Goal: Contribute content: Contribute content

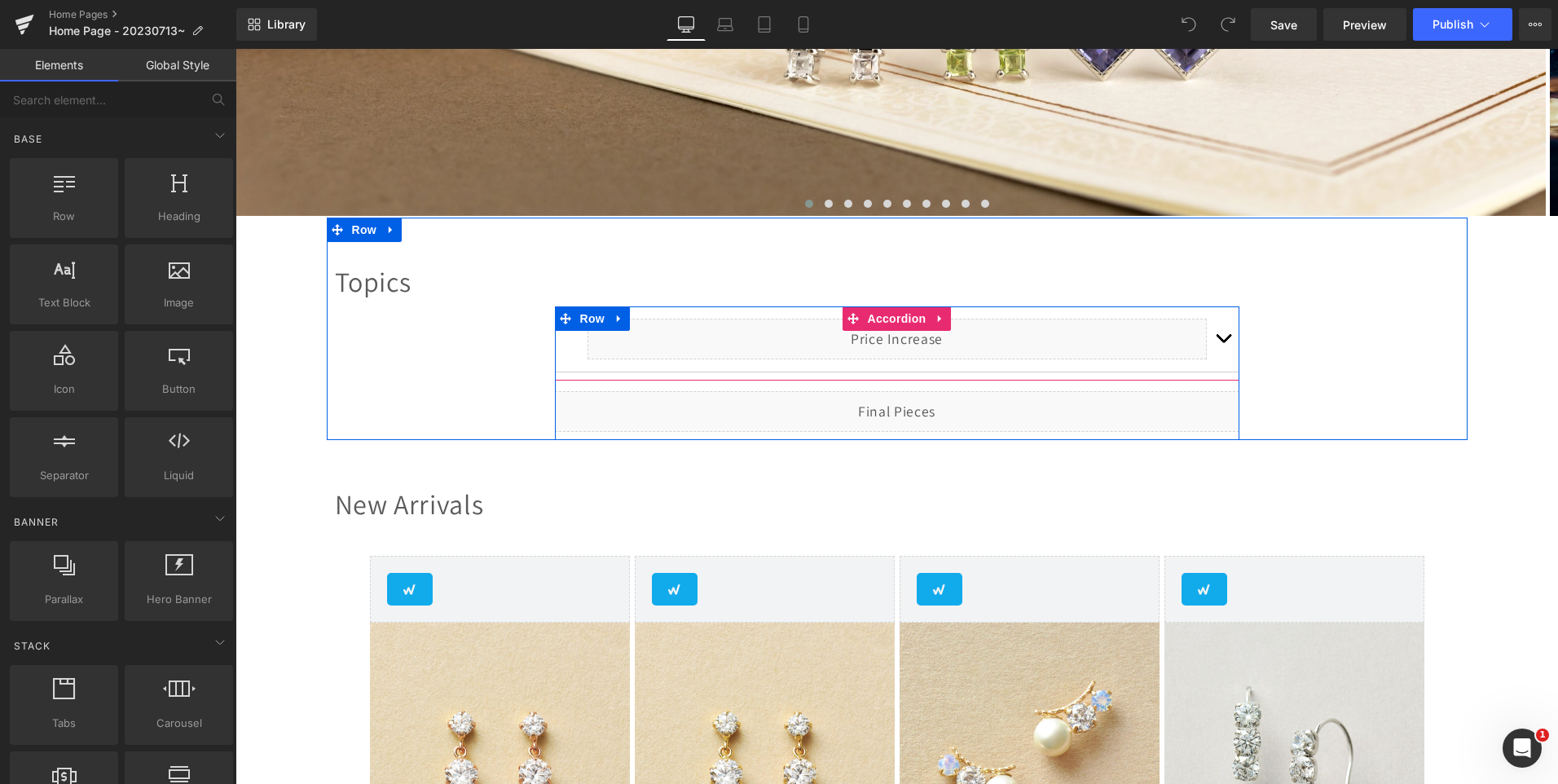
scroll to position [570, 0]
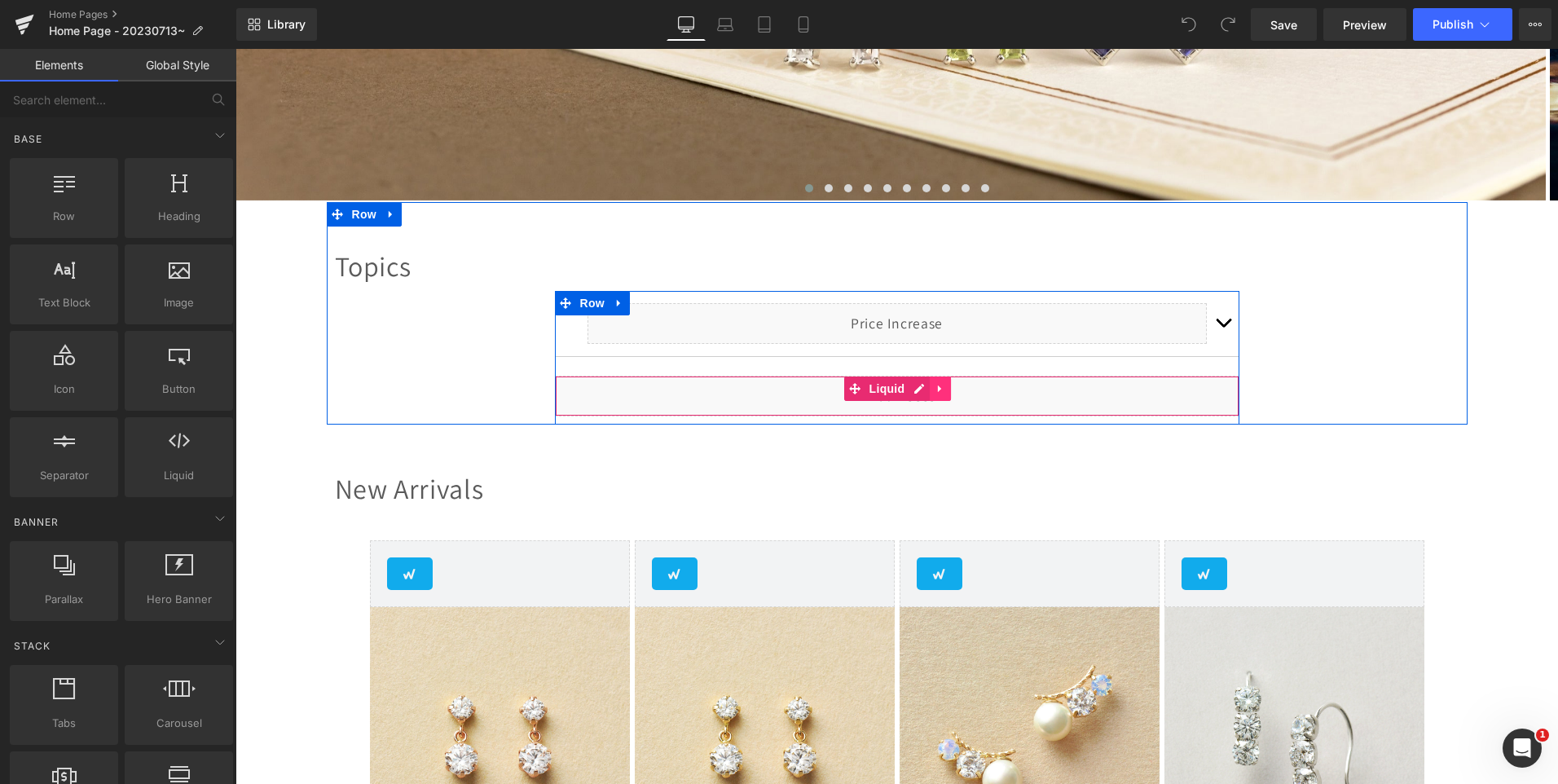
click at [938, 388] on icon at bounding box center [940, 388] width 4 height 7
click at [924, 390] on icon at bounding box center [929, 388] width 11 height 11
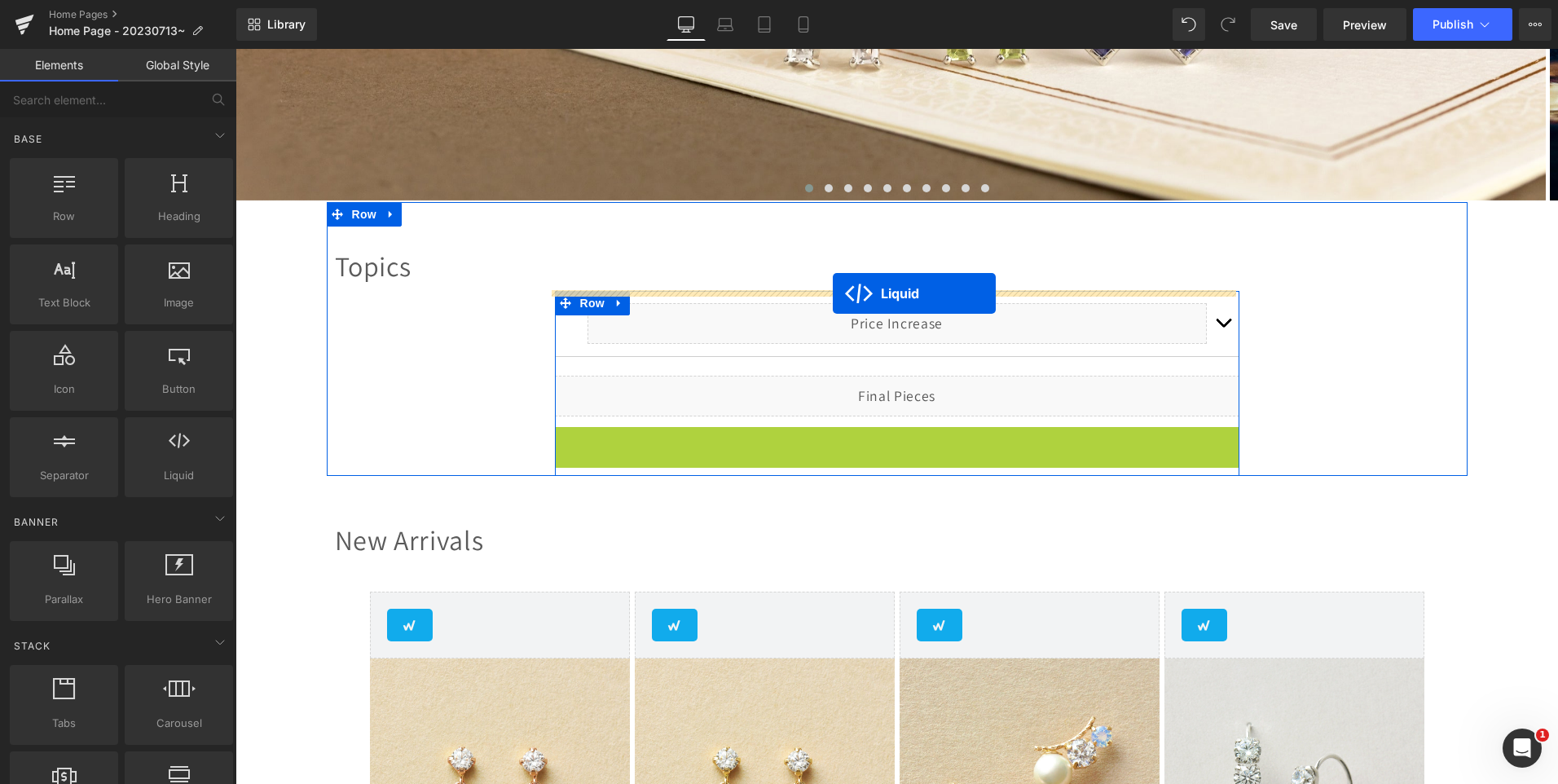
drag, startPoint x: 848, startPoint y: 440, endPoint x: 832, endPoint y: 293, distance: 147.9
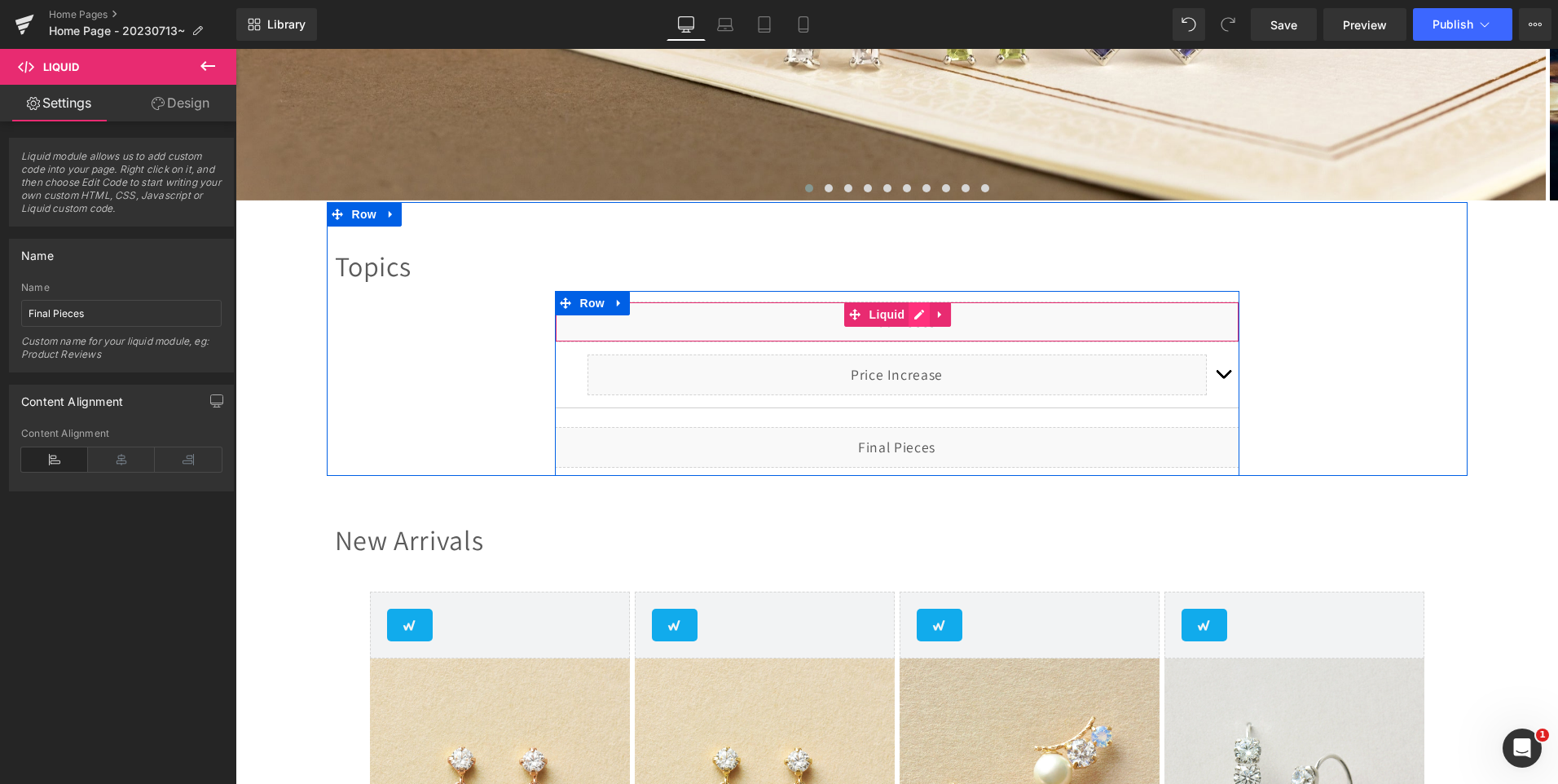
click at [910, 317] on div "Liquid" at bounding box center [896, 322] width 684 height 41
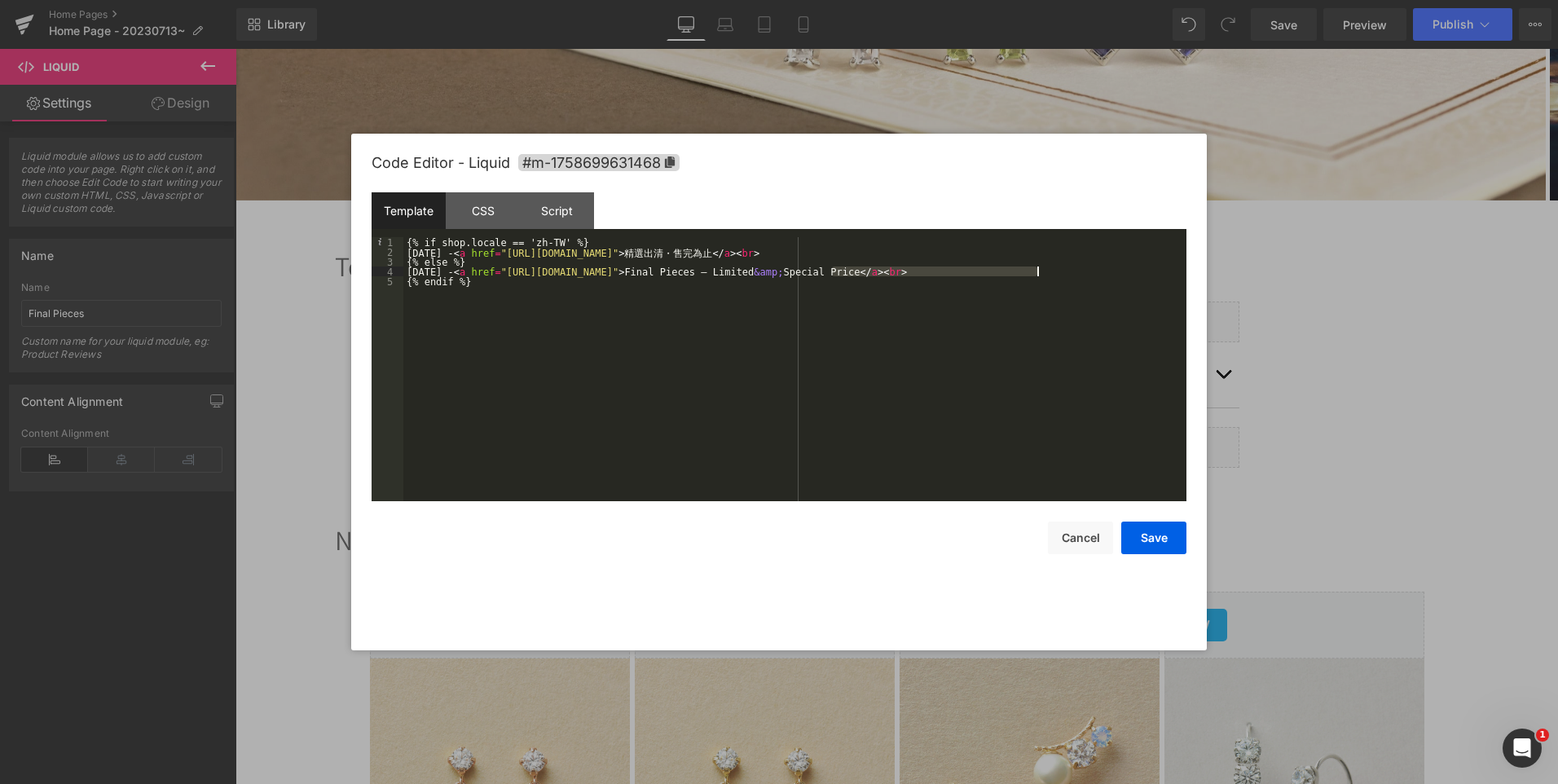
drag, startPoint x: 832, startPoint y: 271, endPoint x: 1038, endPoint y: 271, distance: 206.0
click at [1038, 271] on div "{% if shop.locale == 'zh-TW' %} 2025/09/14 - < a href = "https://www.take-up-sh…" at bounding box center [794, 379] width 783 height 283
click at [433, 270] on div "{% if shop.locale == 'zh-TW' %} 2025/09/14 - < a href = "https://www.take-up-sh…" at bounding box center [794, 379] width 783 height 283
drag, startPoint x: 524, startPoint y: 273, endPoint x: 822, endPoint y: 270, distance: 298.0
click at [822, 270] on div "{% if shop.locale == 'zh-TW' %} 2025/09/24 - < a href = "https://www.take-up-sh…" at bounding box center [794, 379] width 783 height 283
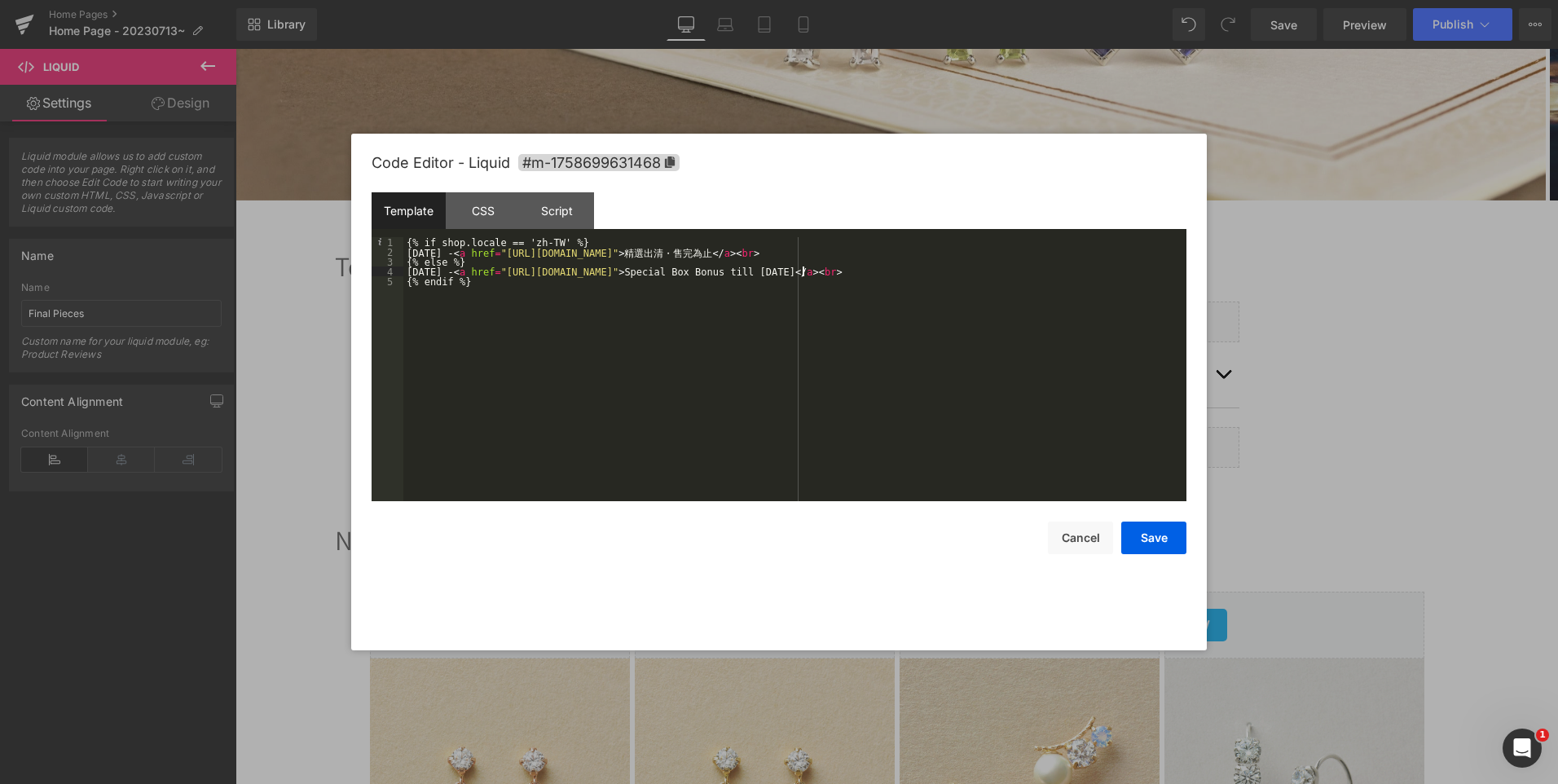
click at [524, 272] on div "{% if shop.locale == 'zh-TW' %} 2025/09/24 - < a href = "https://www.take-up-sh…" at bounding box center [794, 379] width 783 height 283
click at [514, 251] on div "{% if shop.locale == 'zh-TW' %} 2025/09/24 - < a href = "https://www.take-up-sh…" at bounding box center [794, 379] width 783 height 283
click at [811, 250] on div "{% if shop.locale == 'zh-TW' %} 2025/09/24 - < a href = "https://www.take-up-sh…" at bounding box center [794, 379] width 783 height 283
click at [977, 255] on div "{% if shop.locale == 'zh-TW' %} 2025/09/24 - < a href = "https://www.take-up-sh…" at bounding box center [794, 379] width 783 height 283
drag, startPoint x: 806, startPoint y: 251, endPoint x: 892, endPoint y: 251, distance: 86.0
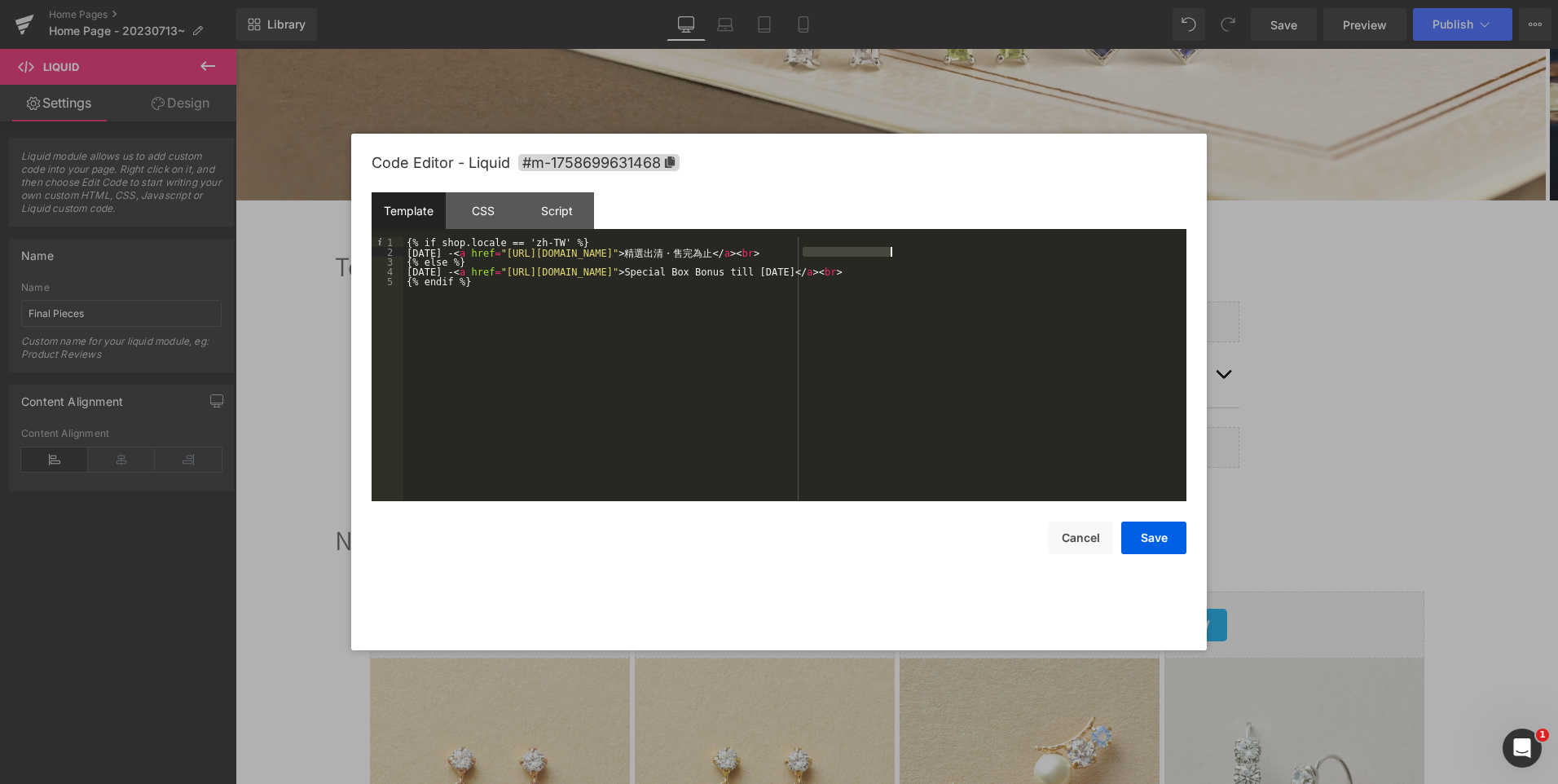
click at [892, 251] on div "{% if shop.locale == 'zh-TW' %} 2025/09/24 - < a href = "https://www.take-up-sh…" at bounding box center [794, 379] width 783 height 283
drag, startPoint x: 812, startPoint y: 268, endPoint x: 953, endPoint y: 267, distance: 141.0
click at [953, 267] on div "{% if shop.locale == 'zh-TW' %} 2025/09/24 - < a href = "https://www.take-up-sh…" at bounding box center [794, 379] width 783 height 283
drag, startPoint x: 802, startPoint y: 249, endPoint x: 861, endPoint y: 250, distance: 59.0
click at [861, 250] on div "{% if shop.locale == 'zh-TW' %} 2025/09/24 - < a href = "https://www.take-up-sh…" at bounding box center [794, 379] width 783 height 283
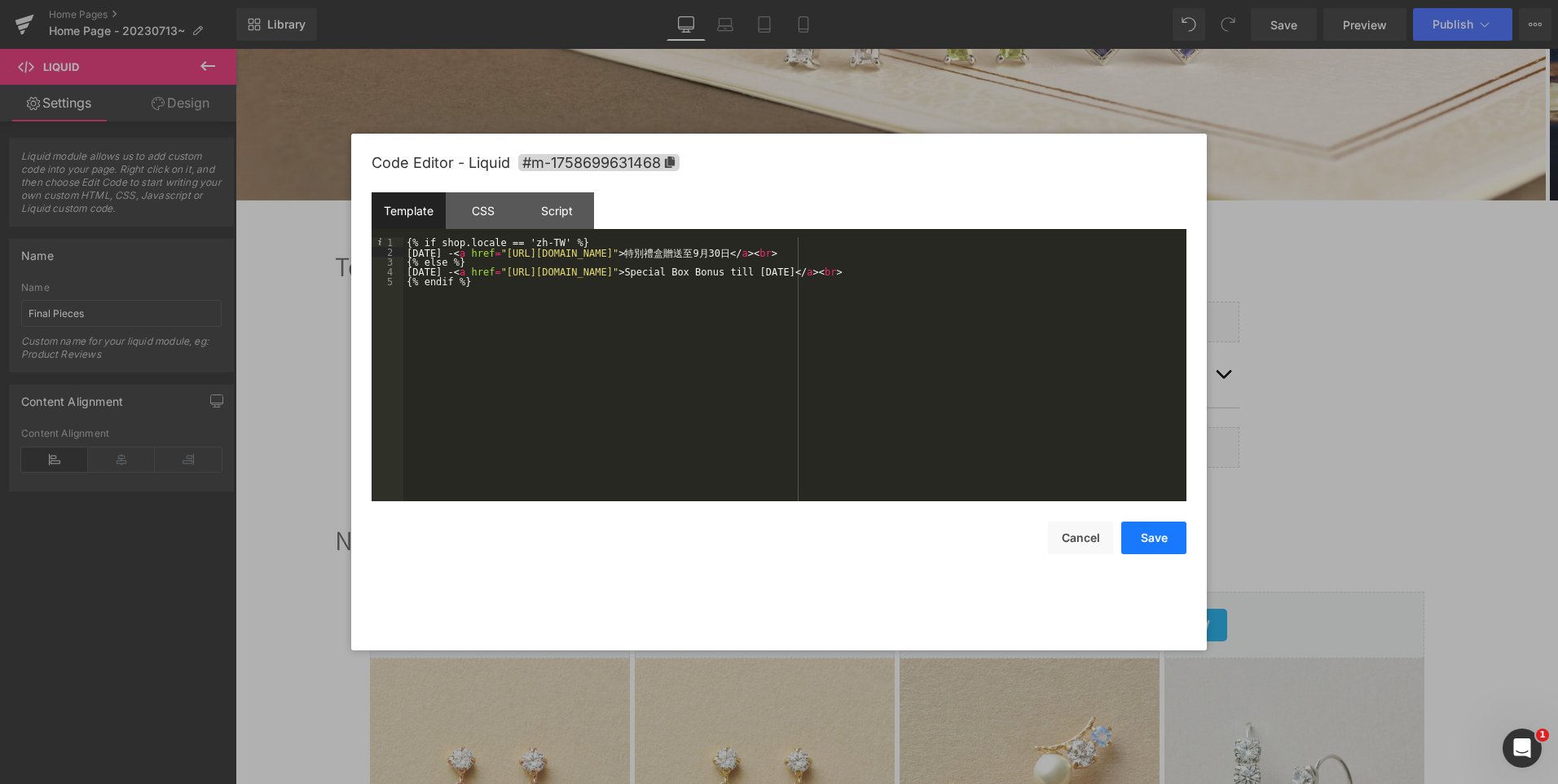
click at [1171, 550] on button "Save" at bounding box center [1153, 538] width 65 height 33
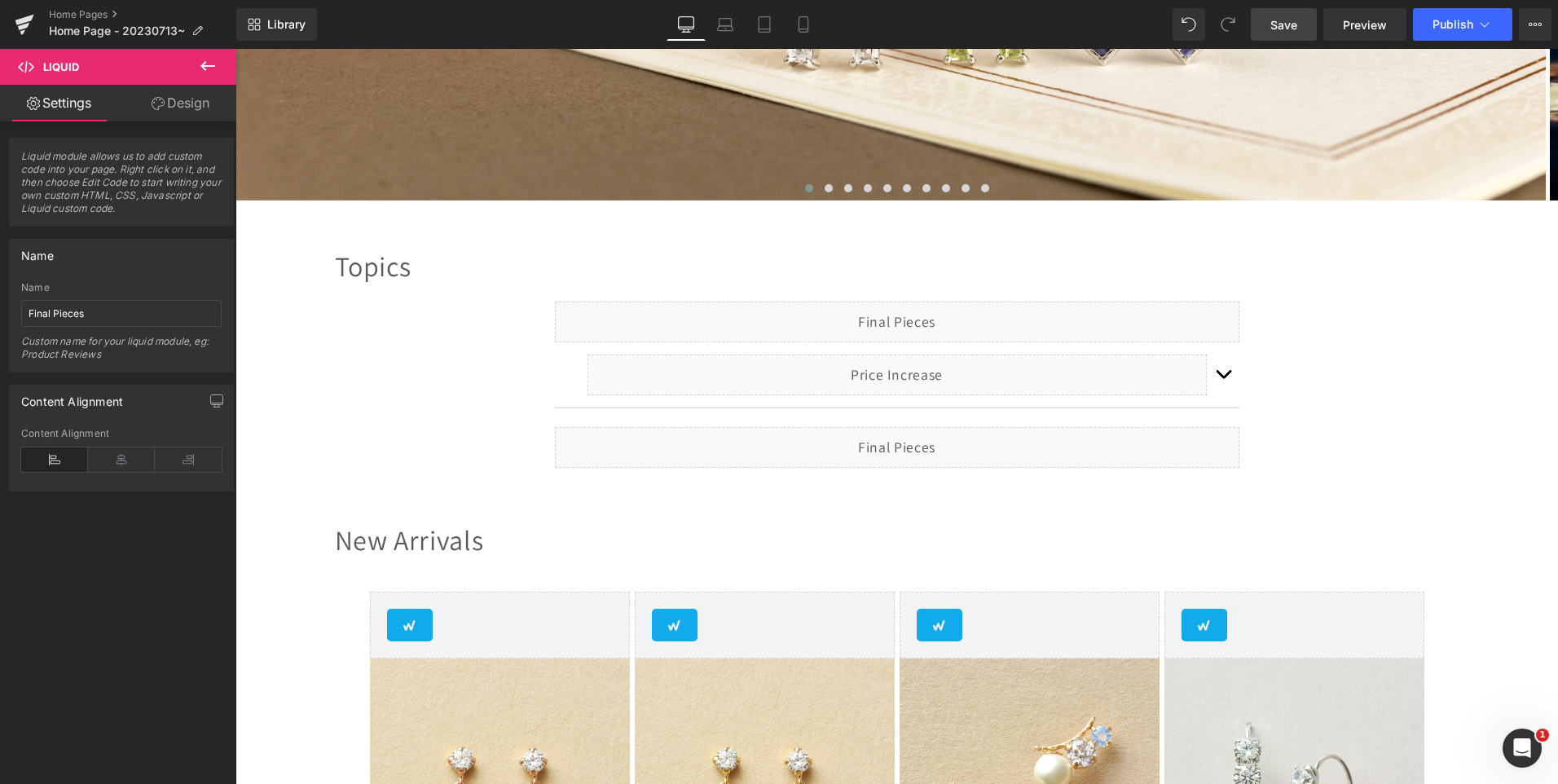
click at [1284, 25] on span "Save" at bounding box center [1283, 25] width 26 height 17
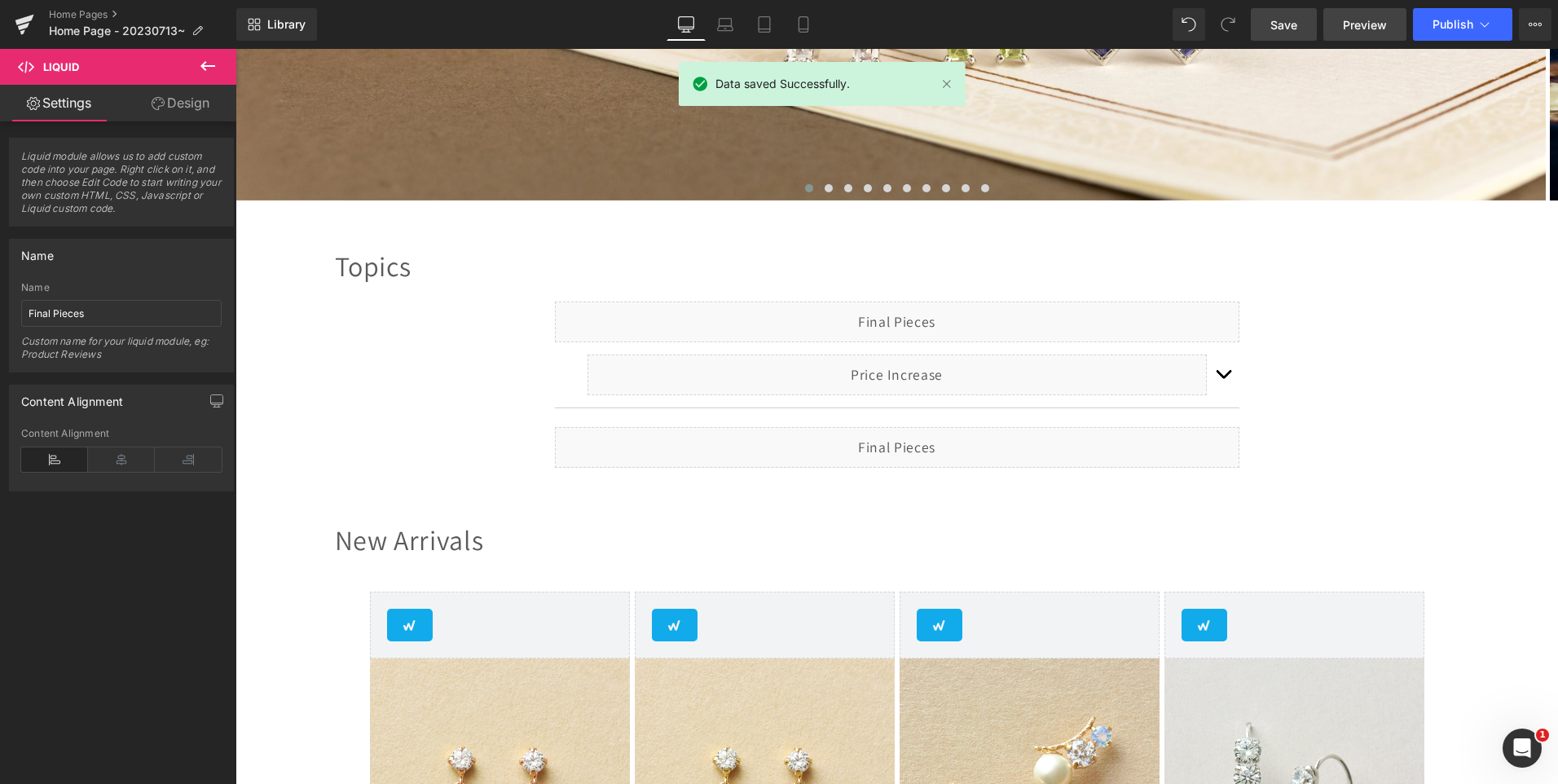
click at [1363, 26] on span "Preview" at bounding box center [1365, 25] width 44 height 17
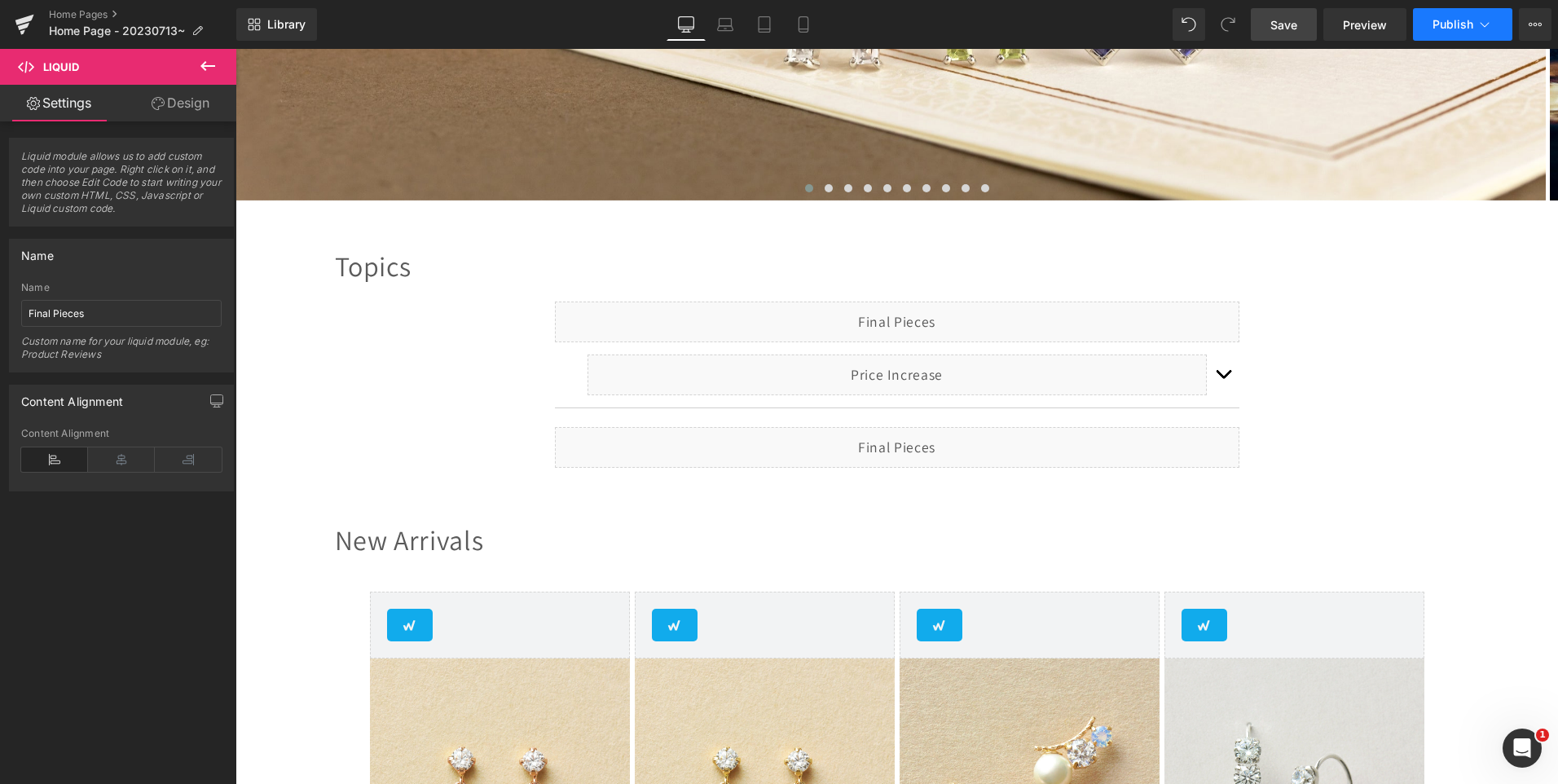
click at [1477, 32] on icon at bounding box center [1485, 25] width 16 height 16
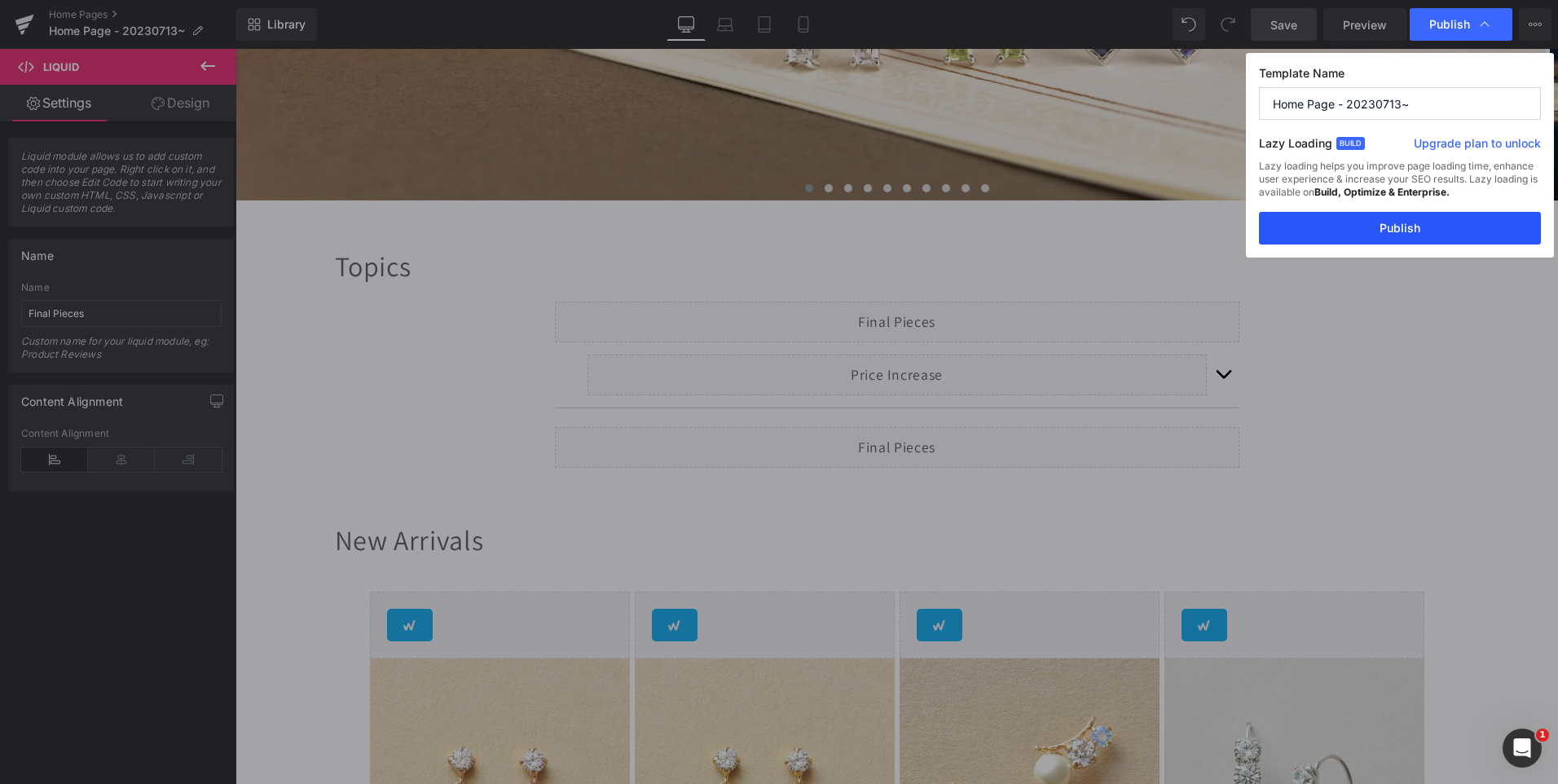
click at [1415, 236] on button "Publish" at bounding box center [1400, 228] width 282 height 33
